Goal: Task Accomplishment & Management: Manage account settings

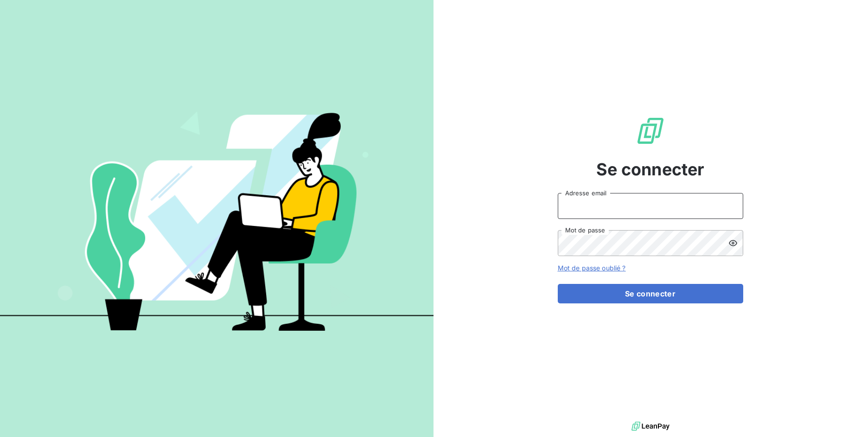
click at [610, 204] on input "Adresse email" at bounding box center [650, 206] width 185 height 26
drag, startPoint x: 591, startPoint y: 208, endPoint x: 614, endPoint y: 208, distance: 22.2
click at [614, 208] on input "admin@3dcelo" at bounding box center [650, 206] width 185 height 26
type input "admin@diprotex"
click at [558, 284] on button "Se connecter" at bounding box center [650, 293] width 185 height 19
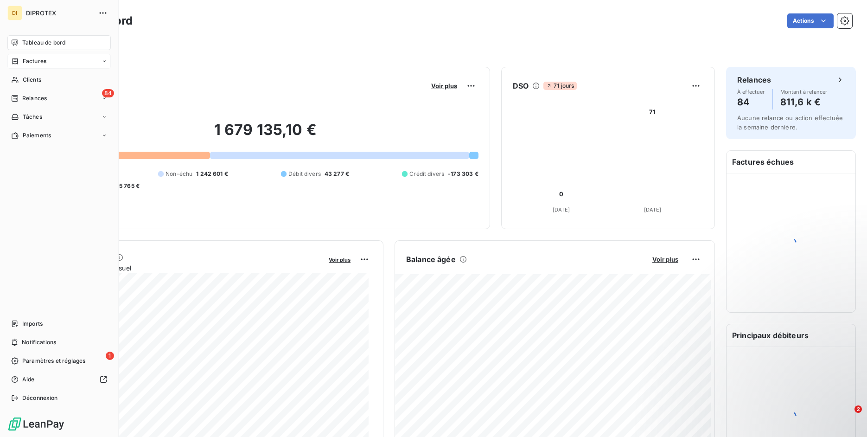
click at [21, 64] on div "Factures" at bounding box center [28, 61] width 35 height 8
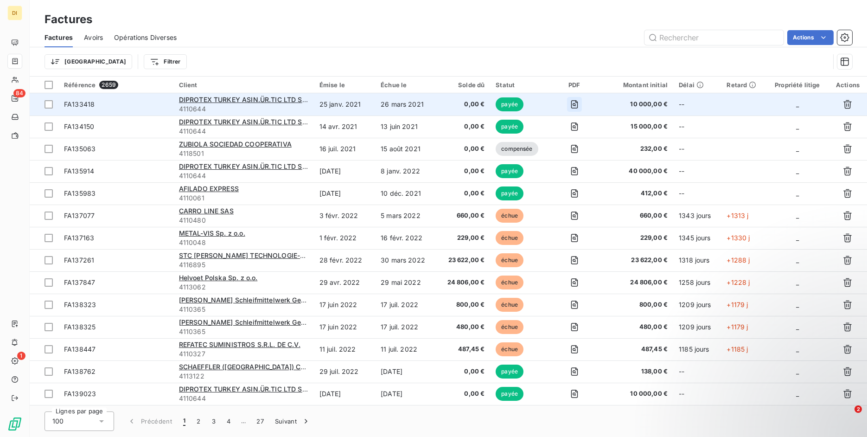
click at [570, 102] on icon "button" at bounding box center [574, 104] width 9 height 9
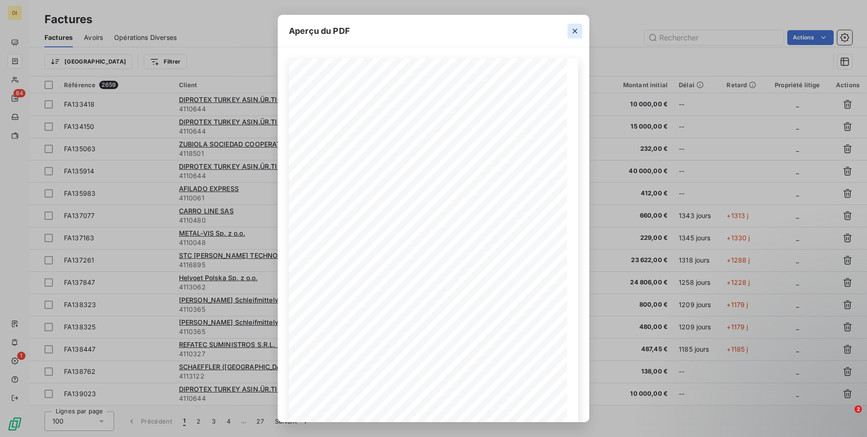
click at [575, 32] on icon "button" at bounding box center [574, 30] width 9 height 9
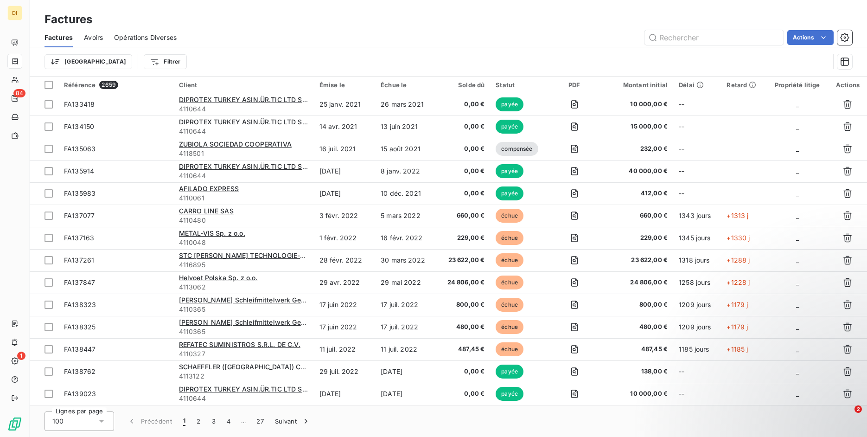
scroll to position [534, 0]
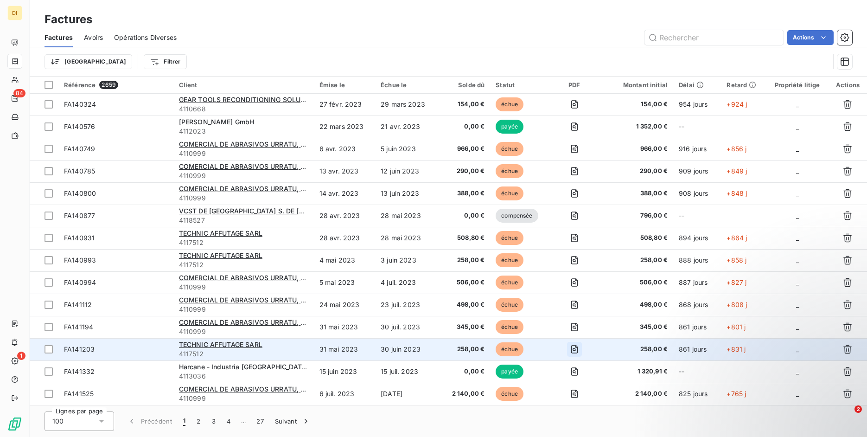
click at [572, 350] on icon "button" at bounding box center [573, 349] width 3 height 3
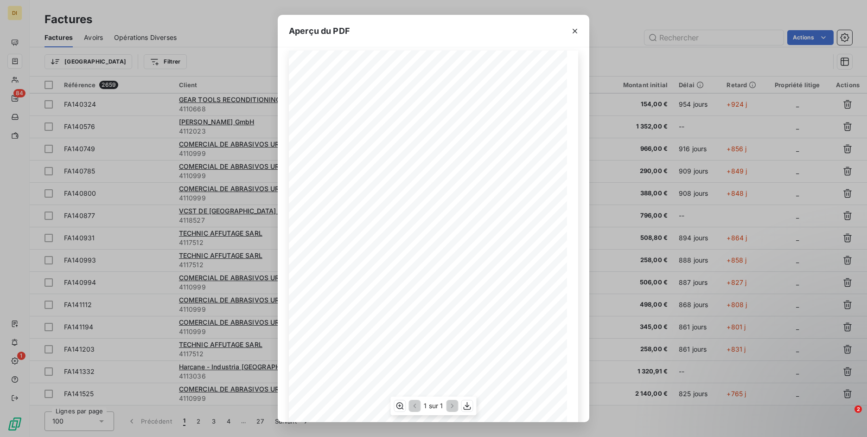
scroll to position [8, 0]
click at [579, 33] on icon "button" at bounding box center [574, 30] width 9 height 9
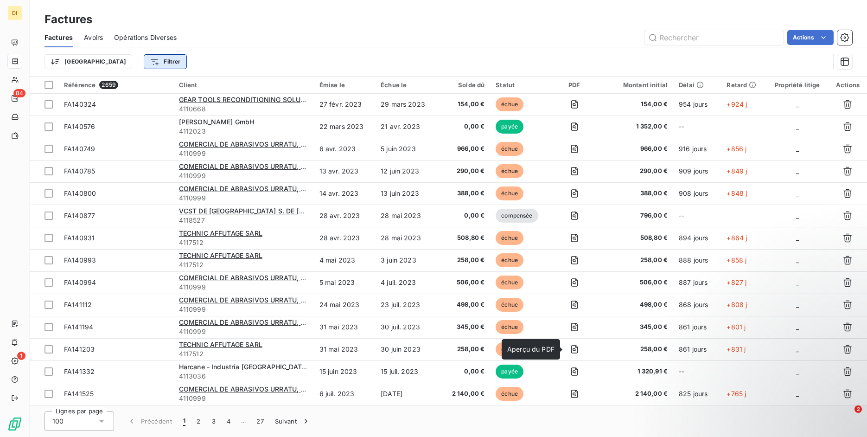
click at [129, 63] on html "DI 84 1 Factures Factures Avoirs Opérations Diverses Actions Trier Filtrer Réfé…" at bounding box center [433, 218] width 867 height 437
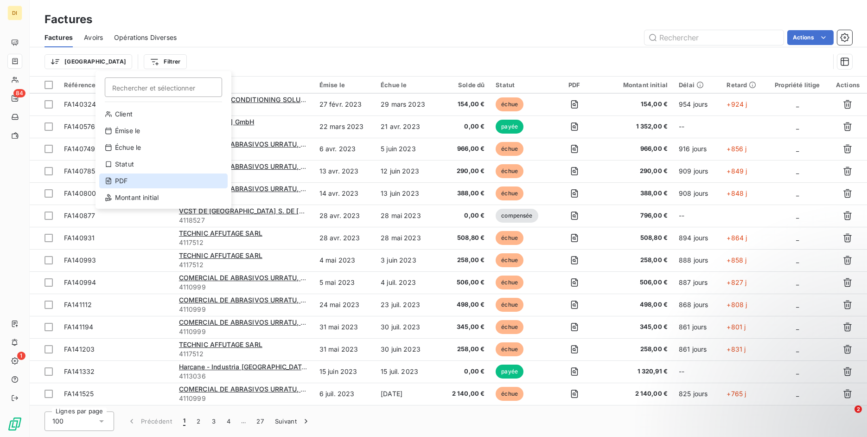
click at [150, 185] on div "PDF" at bounding box center [163, 180] width 128 height 15
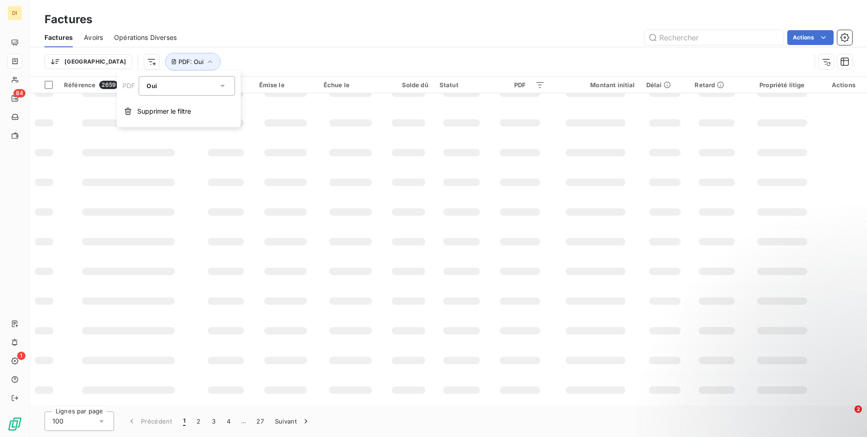
click at [257, 52] on div "Trier PDF : Oui" at bounding box center [447, 61] width 807 height 29
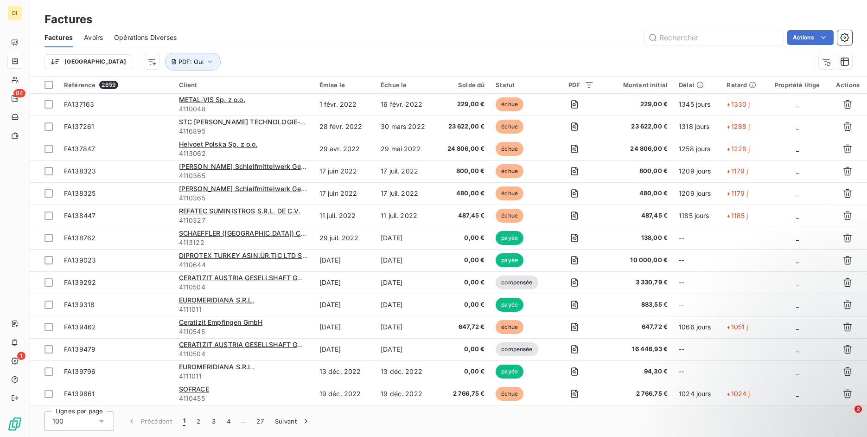
scroll to position [0, 0]
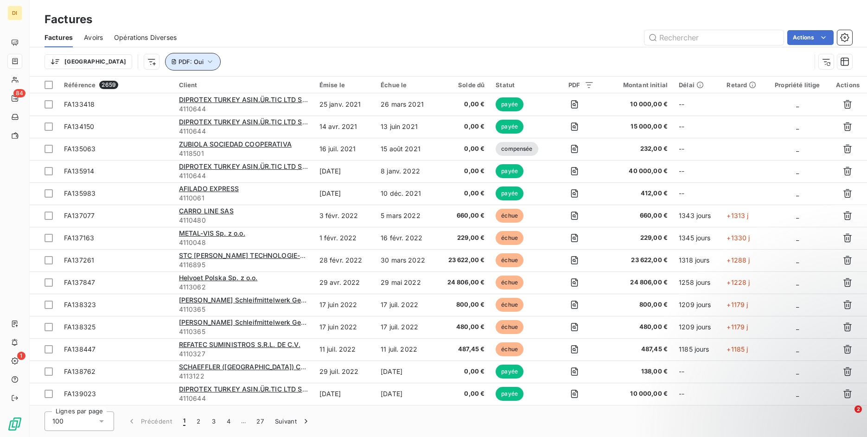
click at [165, 66] on button "PDF : Oui" at bounding box center [193, 62] width 56 height 18
click at [167, 107] on span "Supprimer le filtre" at bounding box center [164, 111] width 54 height 9
click at [283, 67] on div "Trier Filtrer" at bounding box center [436, 62] width 785 height 18
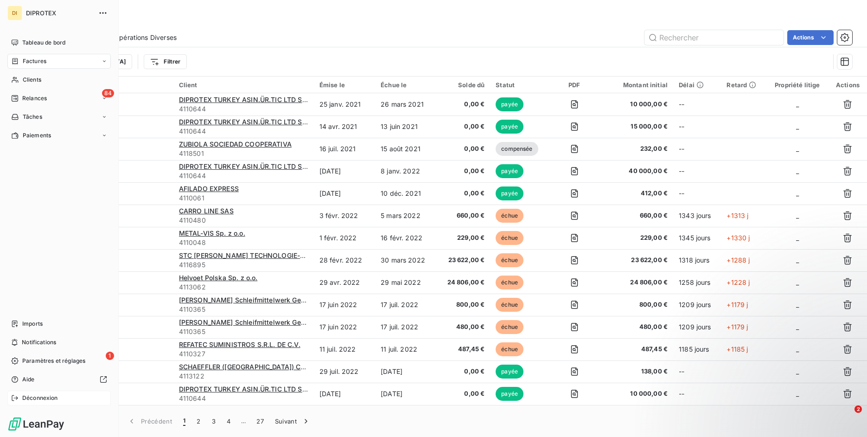
click at [11, 398] on div "Déconnexion" at bounding box center [58, 397] width 103 height 15
